Goal: Task Accomplishment & Management: Use online tool/utility

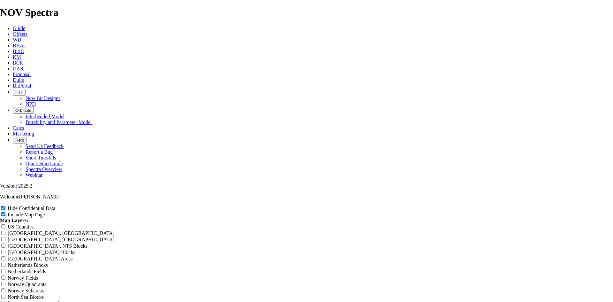
scroll to position [766, 0]
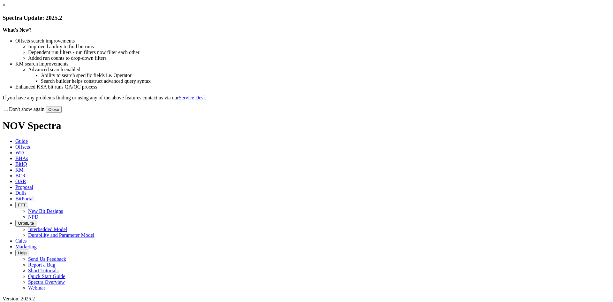
click at [5, 8] on link "×" at bounding box center [4, 5] width 3 height 5
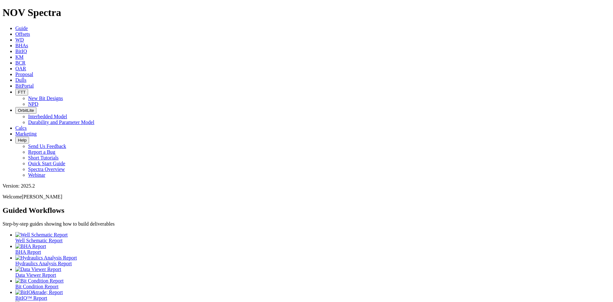
click at [26, 77] on link "Dulls" at bounding box center [20, 79] width 11 height 5
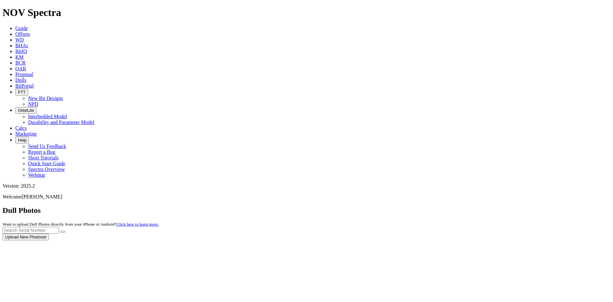
click at [482, 240] on div at bounding box center [307, 240] width 608 height 0
click at [59, 227] on input "text" at bounding box center [31, 230] width 57 height 7
type input "a317719"
click at [60, 231] on button "submit" at bounding box center [62, 232] width 5 height 2
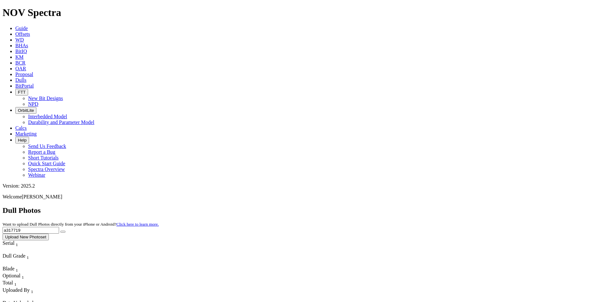
click at [30, 31] on span "Offsets" at bounding box center [22, 33] width 15 height 5
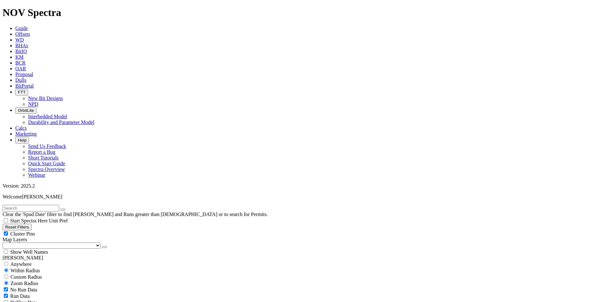
click at [102, 246] on button "button" at bounding box center [104, 247] width 5 height 2
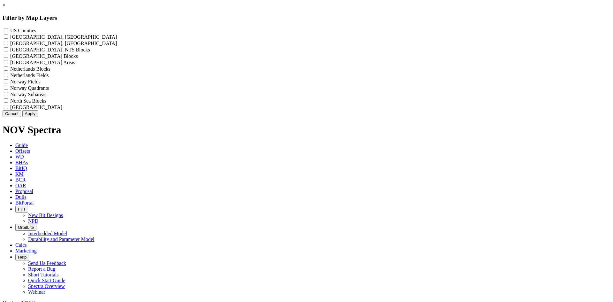
click at [275, 34] on div "US Counties - ()" at bounding box center [307, 30] width 608 height 6
click at [36, 31] on label "US Counties - ()" at bounding box center [23, 30] width 26 height 5
click at [8, 31] on Counties "US Counties - ()" at bounding box center [6, 30] width 4 height 4
checkbox Counties "true"
click at [38, 117] on button "Apply" at bounding box center [30, 113] width 16 height 7
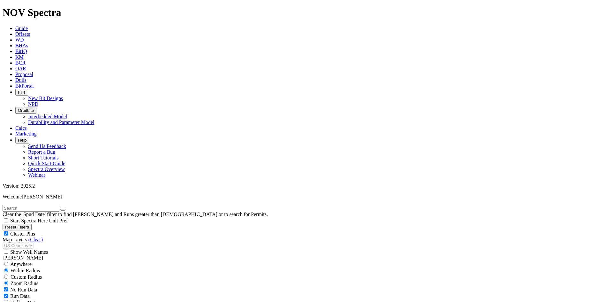
scroll to position [160, 0]
select select "9.875"
checkbox input "false"
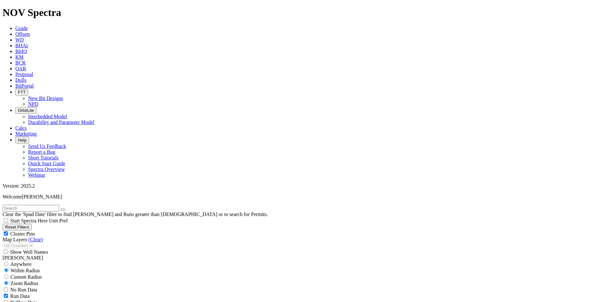
select select "? number:9.875 ?"
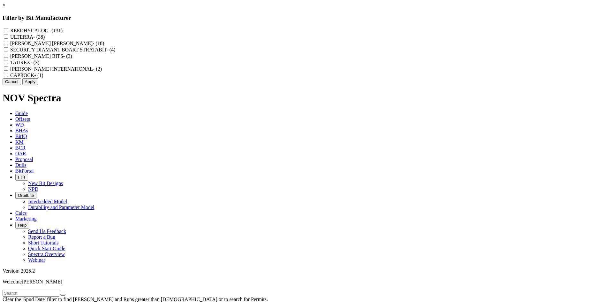
click at [63, 28] on label "REEDHYCALOG - (131)" at bounding box center [36, 30] width 52 height 5
click at [8, 28] on input "REEDHYCALOG - (131)" at bounding box center [6, 30] width 4 height 4
checkbox input "true"
click at [38, 85] on button "Apply" at bounding box center [30, 81] width 16 height 7
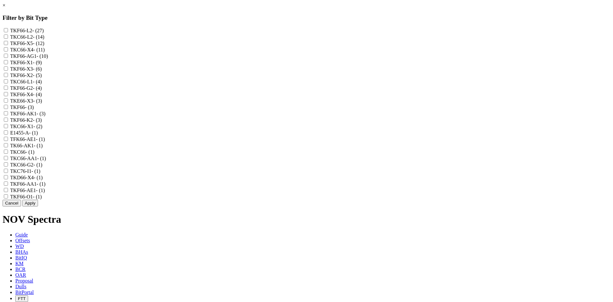
click at [44, 46] on label "TKF66-X5 - (12)" at bounding box center [27, 43] width 34 height 5
click at [8, 45] on input "TKF66-X5 - (12)" at bounding box center [6, 43] width 4 height 4
checkbox input "true"
click at [45, 52] on label "TKC66-X4 - (11)" at bounding box center [27, 49] width 34 height 5
click at [8, 51] on input "TKC66-X4 - (11)" at bounding box center [6, 49] width 4 height 4
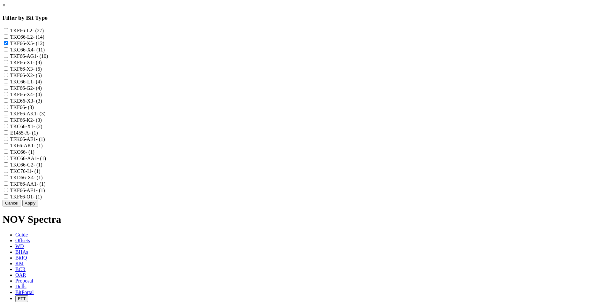
checkbox input "true"
click at [42, 65] on label "TKF66-X1 - (9)" at bounding box center [26, 62] width 32 height 5
click at [8, 64] on input "TKF66-X1 - (9)" at bounding box center [6, 62] width 4 height 4
checkbox input "true"
click at [42, 72] on label "TKF66-X3 - (6)" at bounding box center [26, 68] width 32 height 5
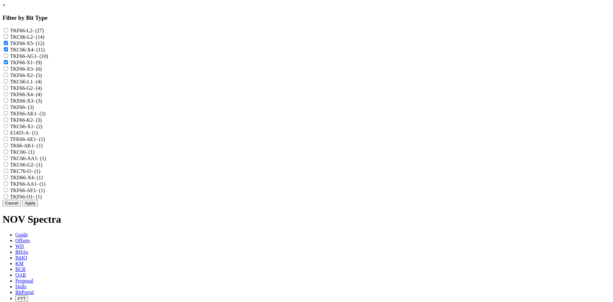
click at [8, 71] on input "TKF66-X3 - (6)" at bounding box center [6, 68] width 4 height 4
checkbox input "true"
click at [42, 78] on label "TKF66-X2 - (5)" at bounding box center [26, 74] width 32 height 5
click at [8, 77] on input "TKF66-X2 - (5)" at bounding box center [6, 75] width 4 height 4
checkbox input "true"
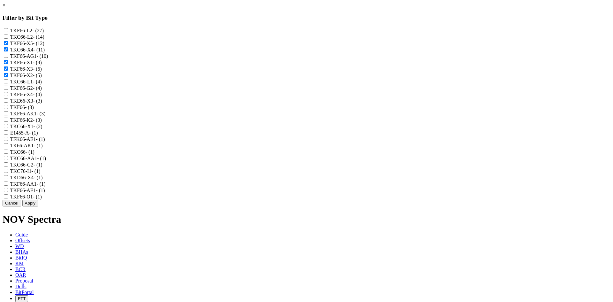
click at [42, 97] on label "TKF66-X4 - (4)" at bounding box center [26, 94] width 32 height 5
click at [8, 96] on input "TKF66-X4 - (4)" at bounding box center [6, 94] width 4 height 4
checkbox input "true"
click at [42, 103] on label "TKE66-X3 - (3)" at bounding box center [26, 100] width 32 height 5
click at [8, 102] on input "TKE66-X3 - (3)" at bounding box center [6, 100] width 4 height 4
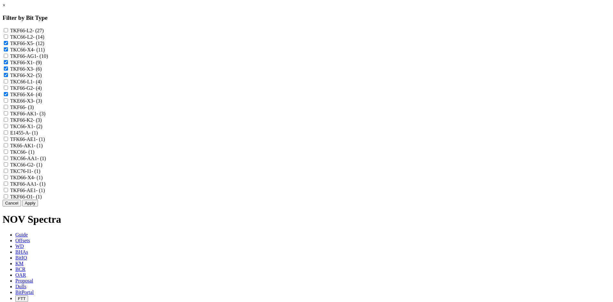
checkbox input "true"
click at [42, 129] on label "TKC66-X1 - (2)" at bounding box center [26, 126] width 32 height 5
click at [8, 128] on input "TKC66-X1 - (2)" at bounding box center [6, 126] width 4 height 4
checkbox input "true"
click at [43, 180] on label "TKD66-X4 - (1)" at bounding box center [26, 177] width 33 height 5
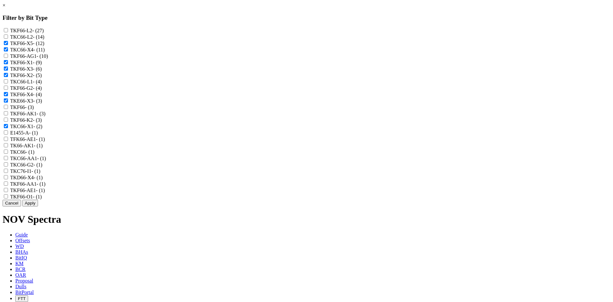
click at [8, 179] on input "TKD66-X4 - (1)" at bounding box center [6, 177] width 4 height 4
checkbox input "true"
click at [38, 206] on button "Apply" at bounding box center [30, 203] width 16 height 7
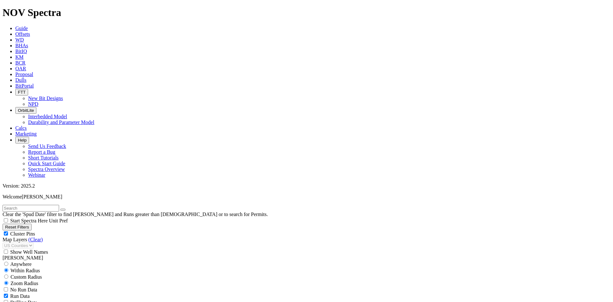
click at [90, 230] on div "Cluster Pins" at bounding box center [307, 233] width 608 height 6
checkbox input "false"
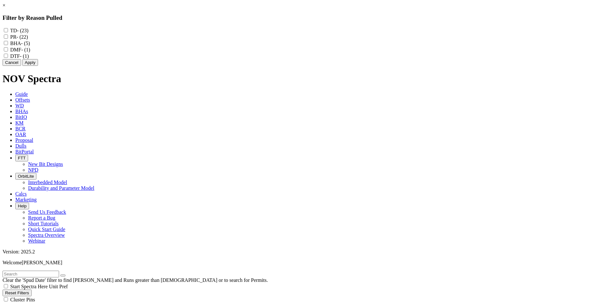
click at [28, 29] on label "TD - (23)" at bounding box center [19, 30] width 18 height 5
click at [8, 29] on input "TD - (23)" at bounding box center [6, 30] width 4 height 4
click at [28, 28] on label "TD - (23)" at bounding box center [19, 30] width 18 height 5
click at [8, 28] on input "TD - (23)" at bounding box center [6, 30] width 4 height 4
checkbox input "false"
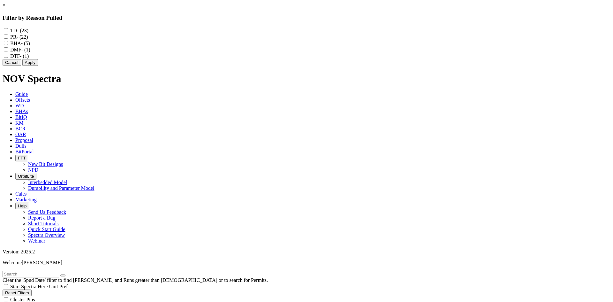
click at [21, 66] on button "Cancel" at bounding box center [12, 62] width 19 height 7
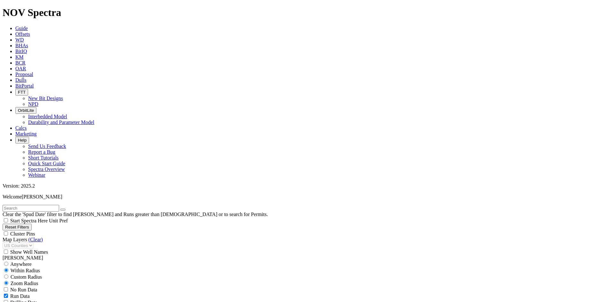
scroll to position [447, 0]
type input "5000"
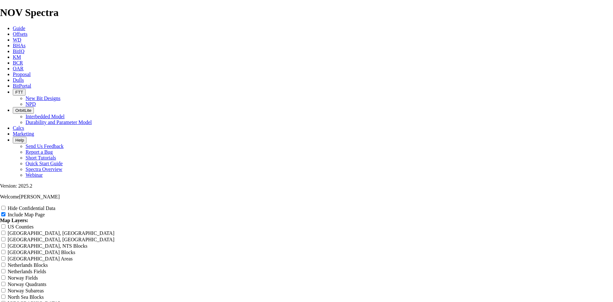
click at [55, 205] on label "Hide Confidential Data" at bounding box center [32, 207] width 48 height 5
click at [5, 206] on input "Hide Confidential Data" at bounding box center [3, 208] width 4 height 4
checkbox input "true"
drag, startPoint x: 369, startPoint y: 42, endPoint x: 232, endPoint y: 57, distance: 138.1
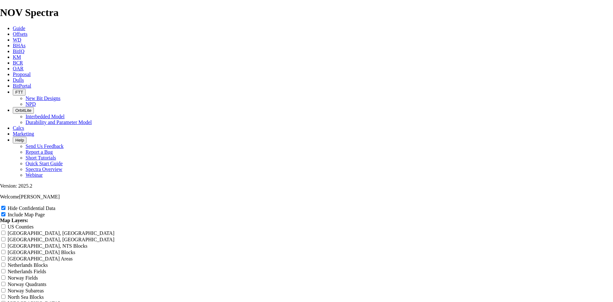
type input "9"
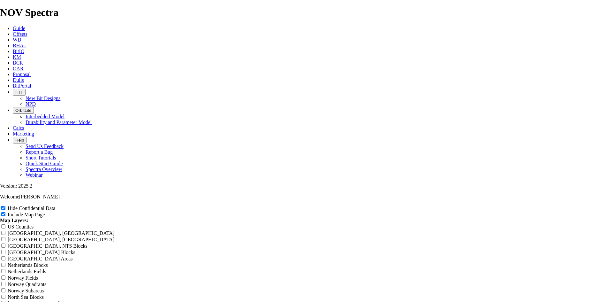
type input "9"
type input "9."
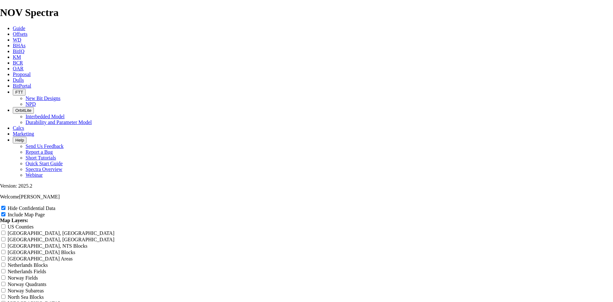
type input "9."
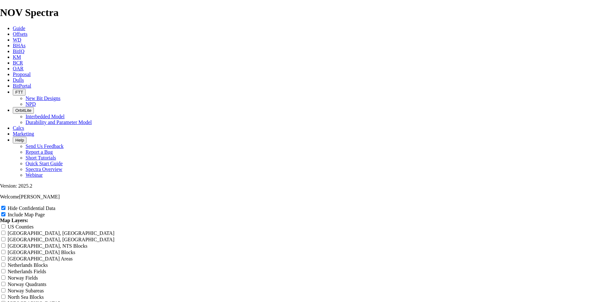
type input "9."
type input "9.8"
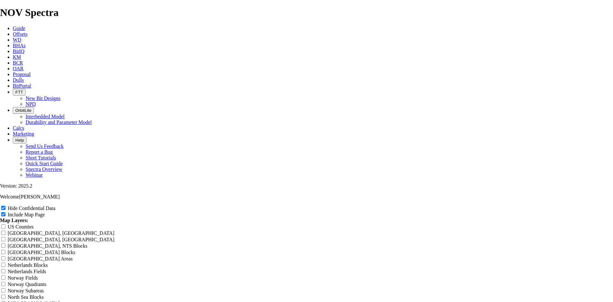
type input "9.8"
type input "9.88"
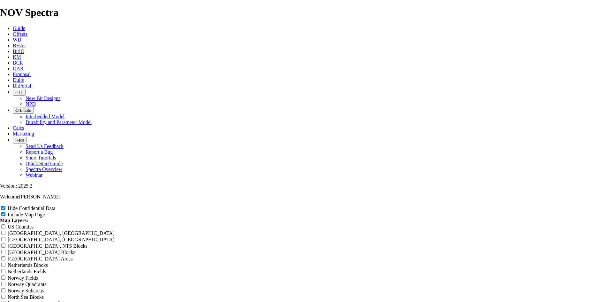
type input "9.88"
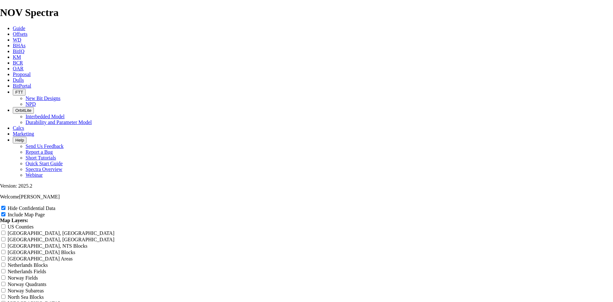
type input "9.88"
type input "9.88 T"
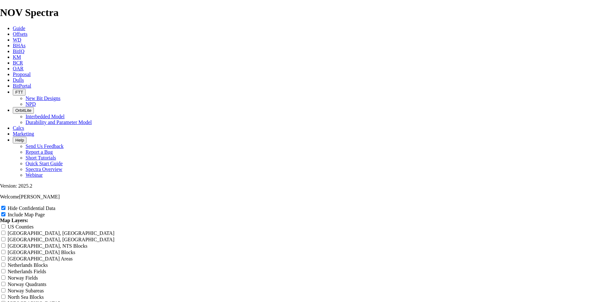
type input "9.88 T"
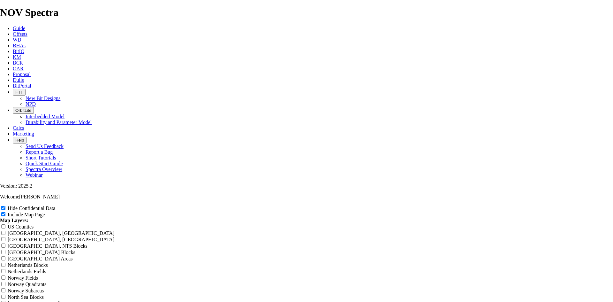
type input "9.88 TK"
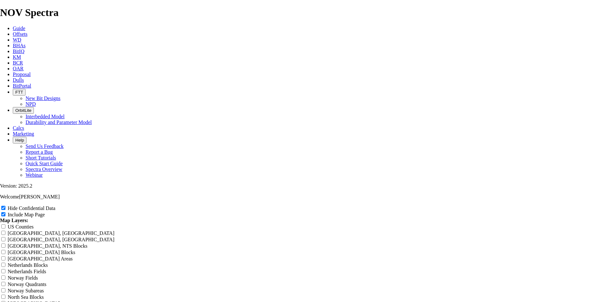
type input "9.88 TK"
type input "9.88 TKF"
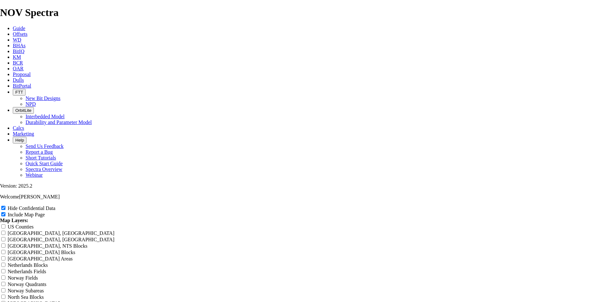
type input "9.88 TKF"
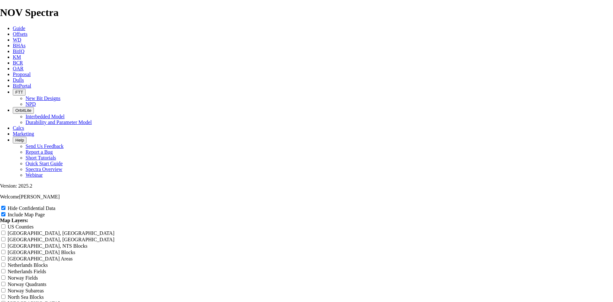
type input "9.88 TKF"
type input "9.88 TKF6"
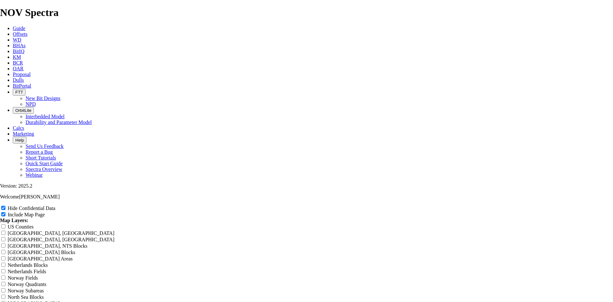
type input "9.88 TKF6"
type input "9.88 TKF66"
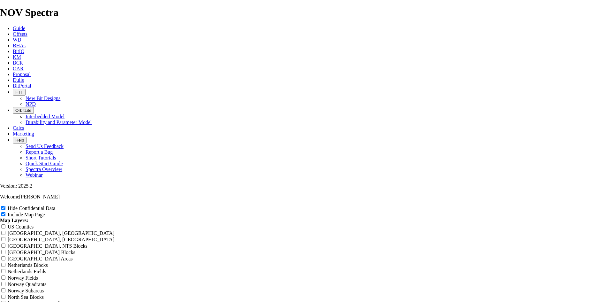
type input "9.88 TKF66"
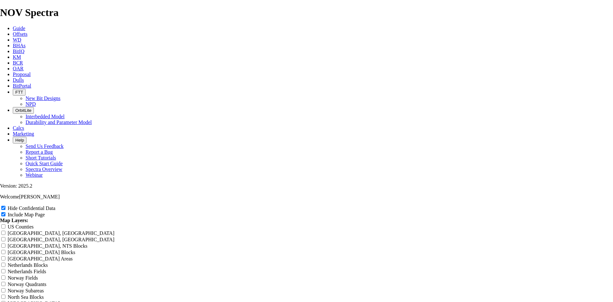
type input "9.88 TKF66"
type input "9.88 TKF66 X"
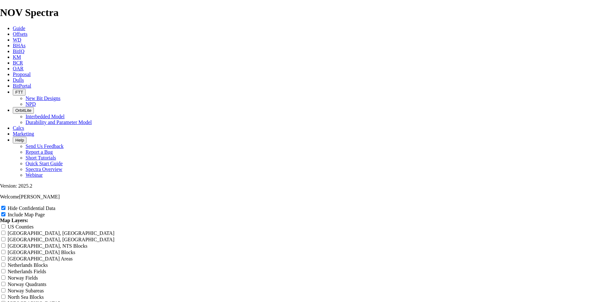
type input "9.88 TKF66 X"
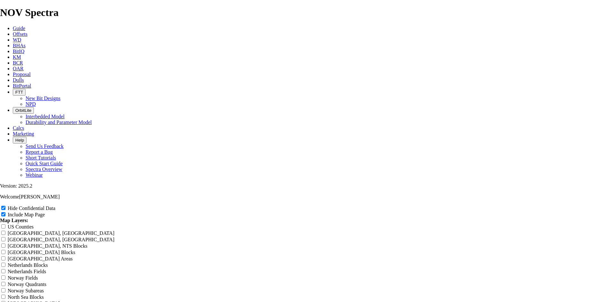
type input "9.88 TKF66 X o"
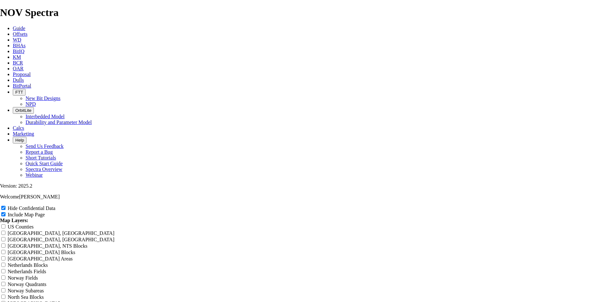
type input "9.88 TKF66 X o"
type input "9.88 TKF66 X of"
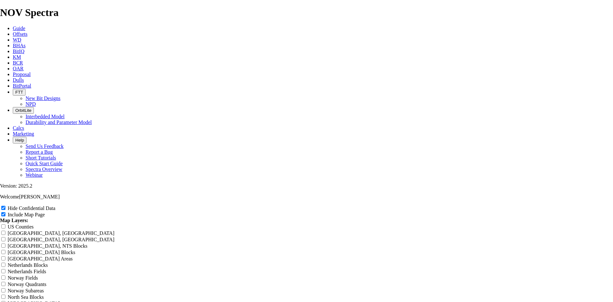
type input "9.88 TKF66 X of"
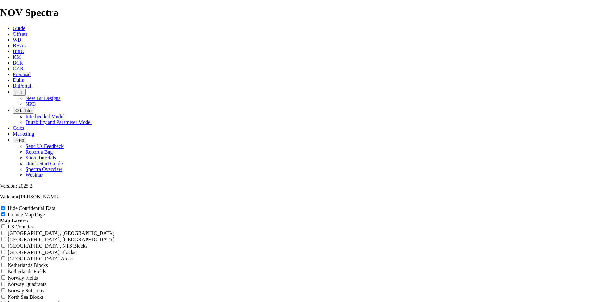
type input "9.88 TKF66 X of"
type input "9.88 TKF66 X off"
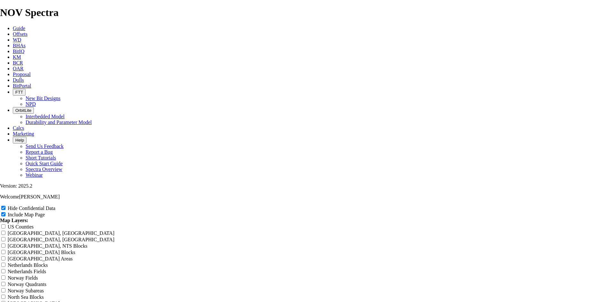
type input "9.88 TKF66 X off"
type input "9.88 TKF66 X offs"
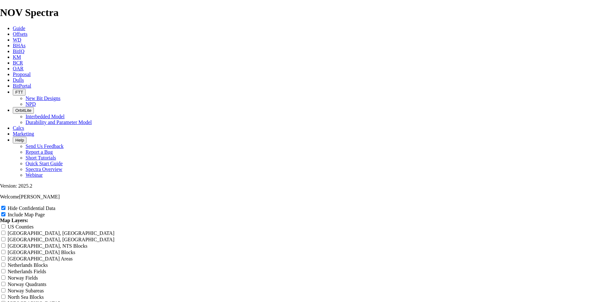
type input "9.88 TKF66 X offs"
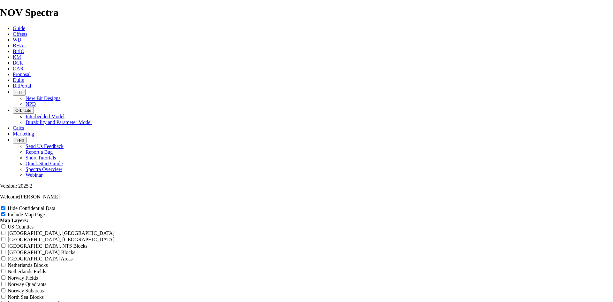
type input "9.88 TKF66 X offs"
type input "9.88 TKF66 X offse"
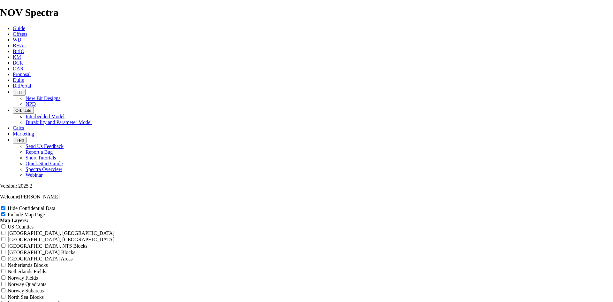
type input "9.88 TKF66 X offse"
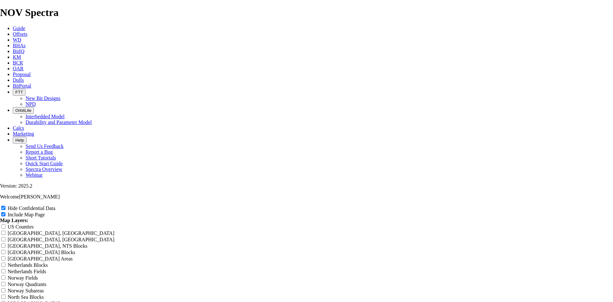
type input "9.88 TKF66 X offset"
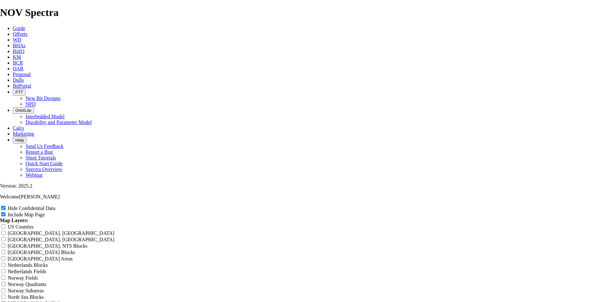
type input "9.88 TKF66 X offset"
type input "9.88 TKF66 X offsets"
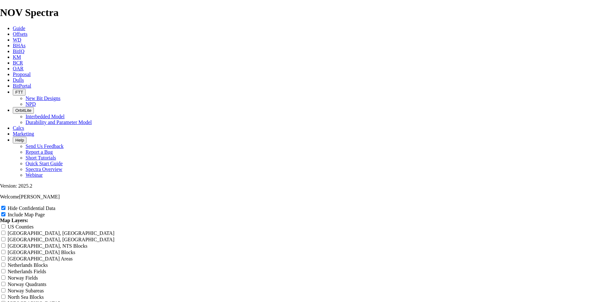
type input "9.88 TKF66 X offsets"
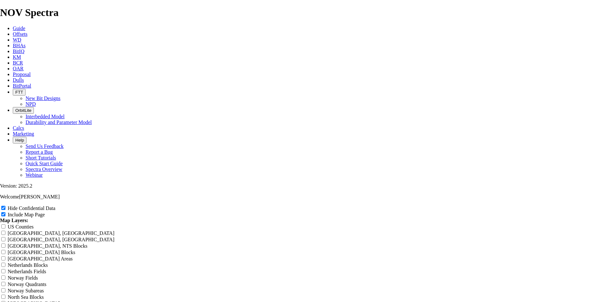
type input "9.88 TKF66 X offsets"
radio input "true"
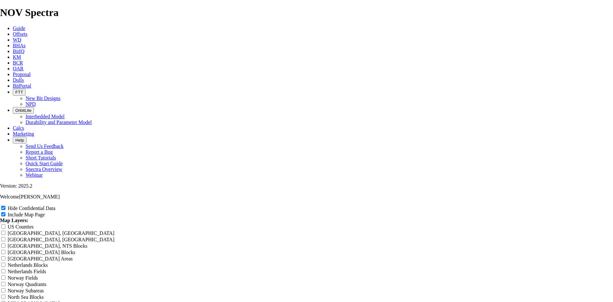
scroll to position [766, 0]
radio input "true"
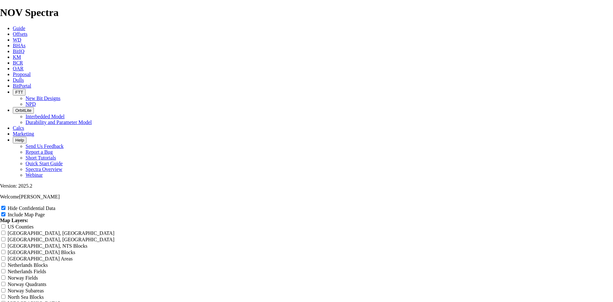
scroll to position [1437, 0]
drag, startPoint x: 339, startPoint y: 209, endPoint x: 268, endPoint y: 207, distance: 71.2
drag, startPoint x: 347, startPoint y: 209, endPoint x: 259, endPoint y: 202, distance: 88.7
